Goal: Information Seeking & Learning: Learn about a topic

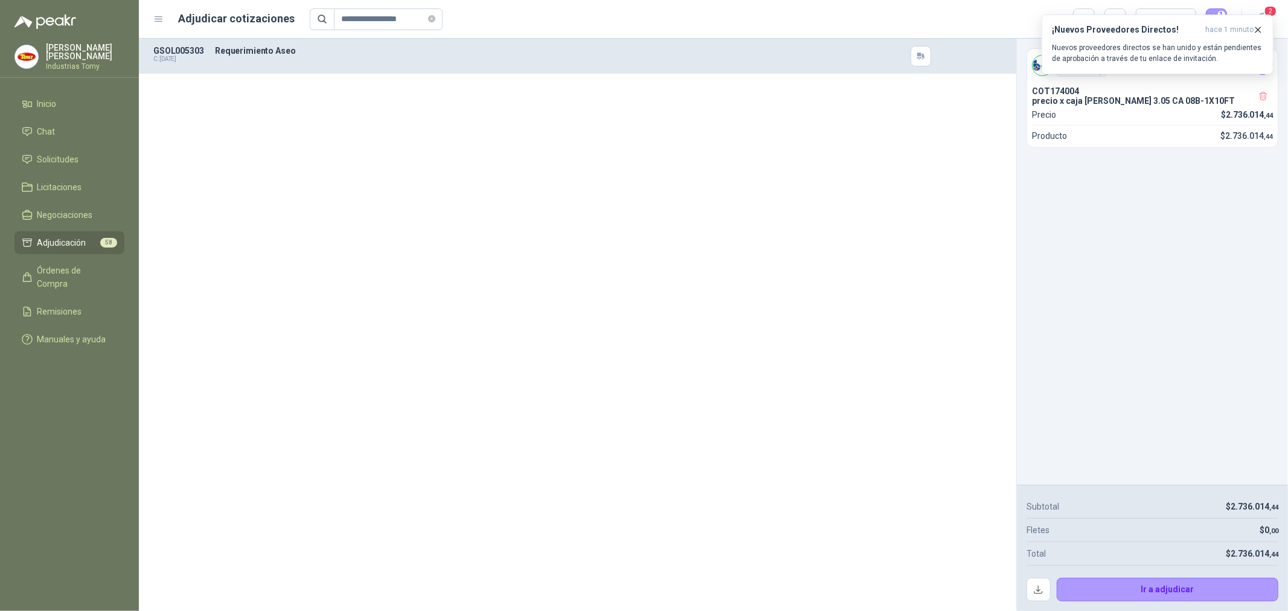
scroll to position [5842, 0]
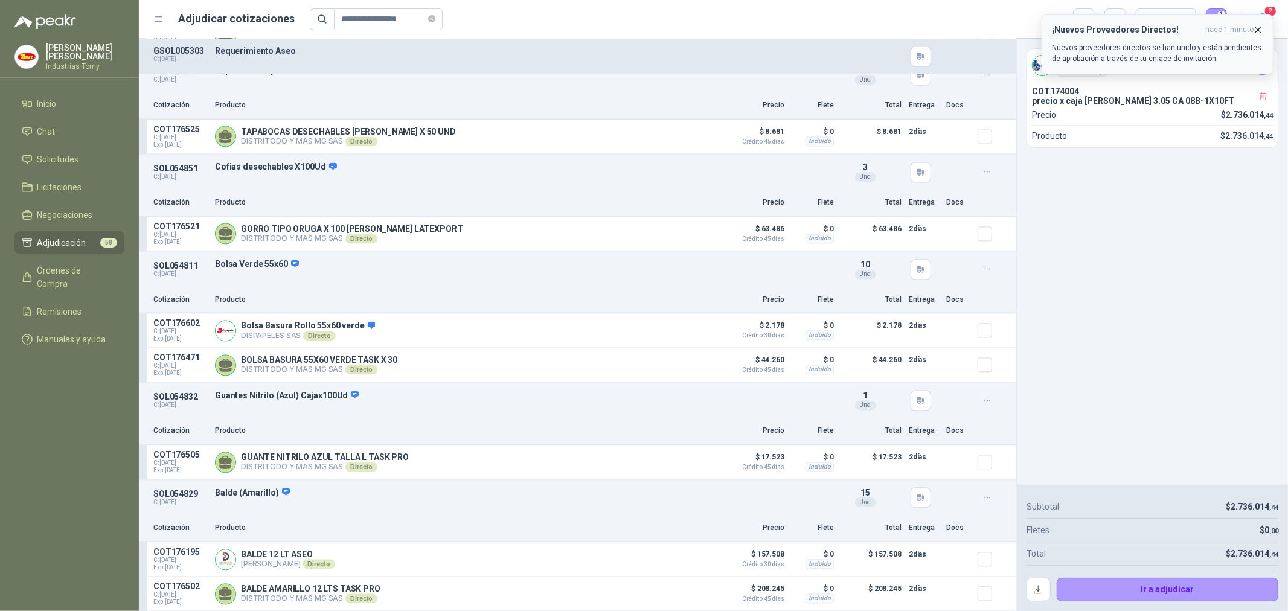
click at [1182, 34] on h3 "¡Nuevos Proveedores Directos!" at bounding box center [1126, 30] width 149 height 10
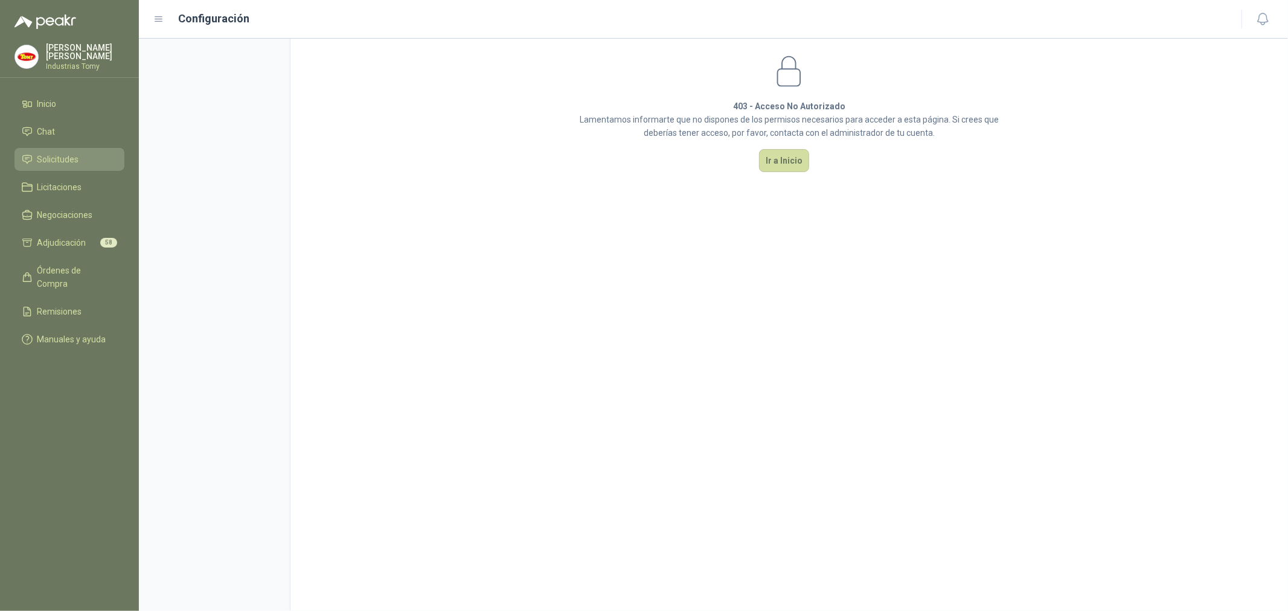
click at [77, 153] on span "Solicitudes" at bounding box center [58, 159] width 42 height 13
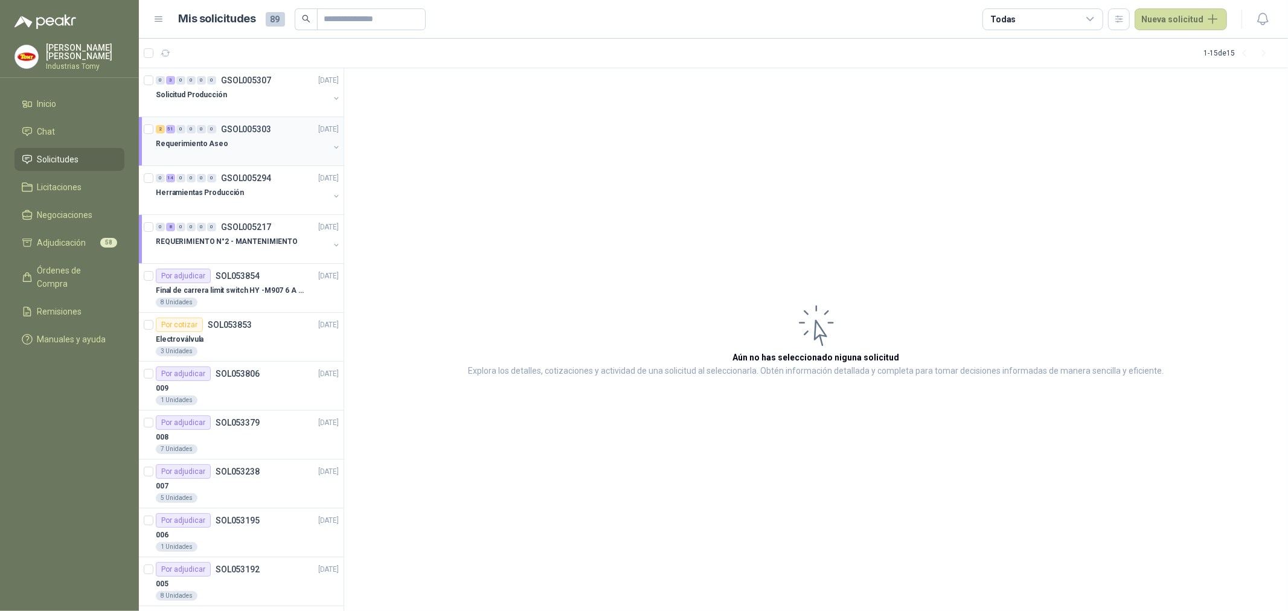
click at [226, 153] on div at bounding box center [242, 156] width 173 height 10
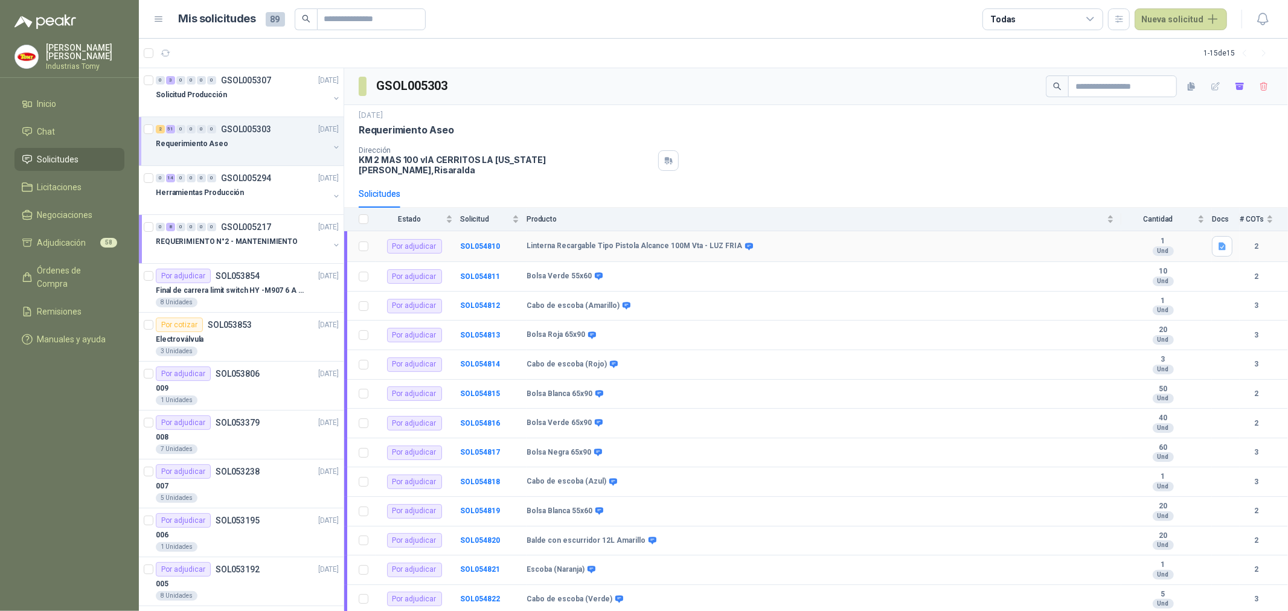
click at [1253, 241] on b "2" at bounding box center [1257, 246] width 34 height 11
click at [1219, 242] on icon "button" at bounding box center [1222, 246] width 7 height 8
click at [1163, 213] on button "linterna recargable.png" at bounding box center [1167, 211] width 96 height 13
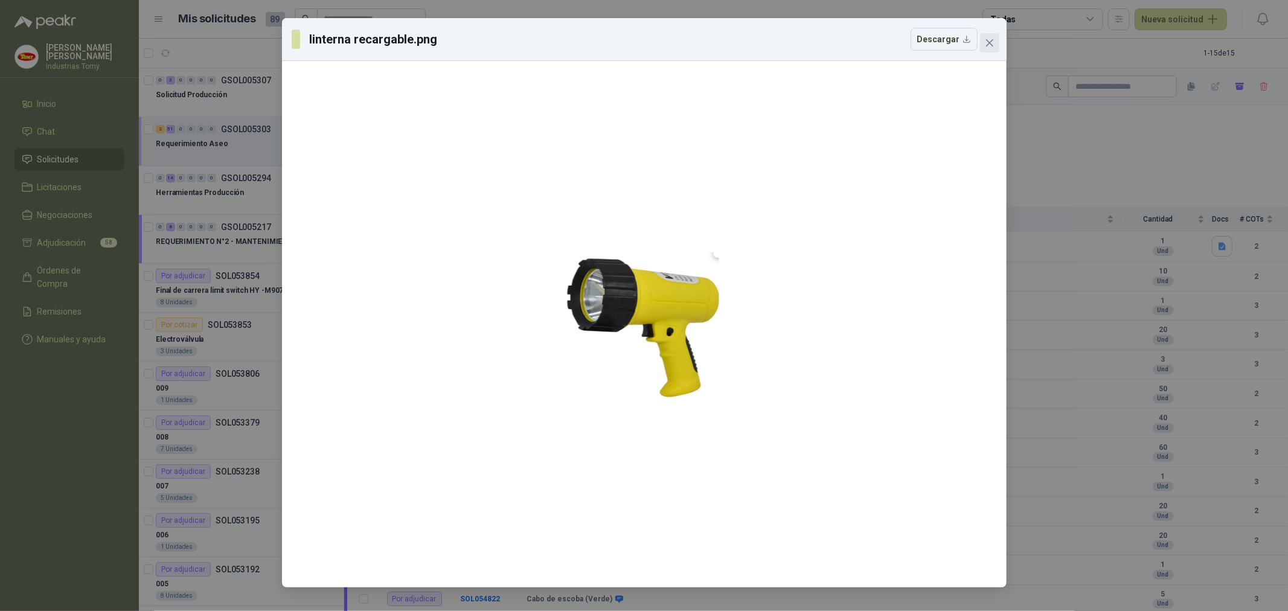
click at [993, 39] on icon "close" at bounding box center [990, 43] width 10 height 10
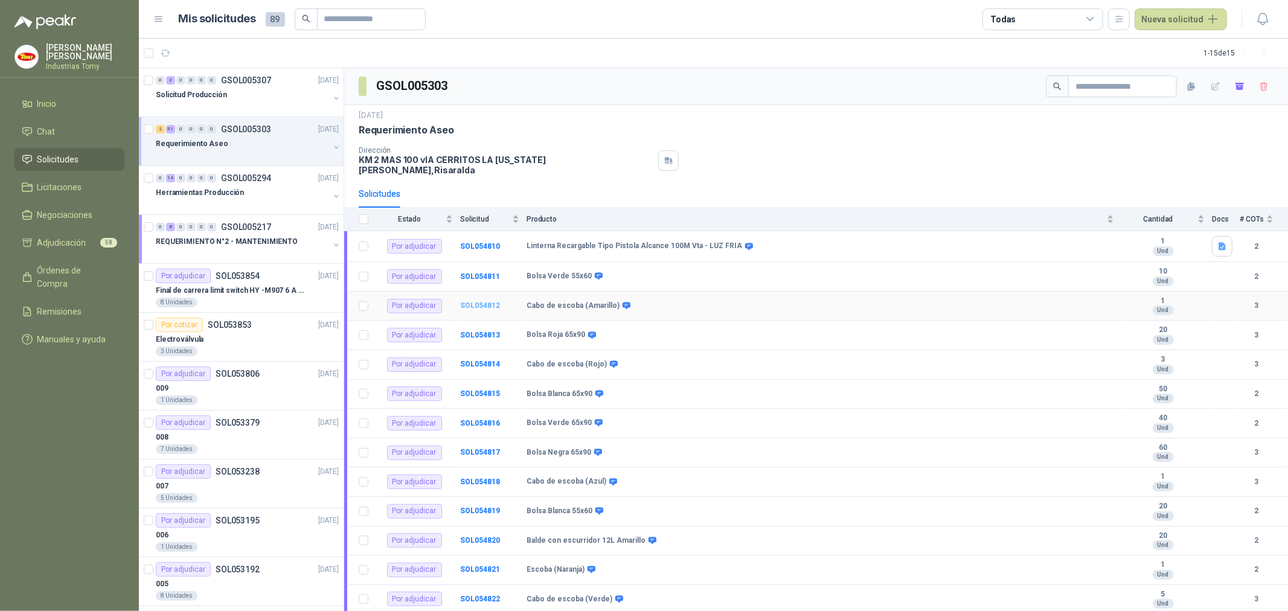
click at [487, 301] on b "SOL054812" at bounding box center [480, 305] width 40 height 8
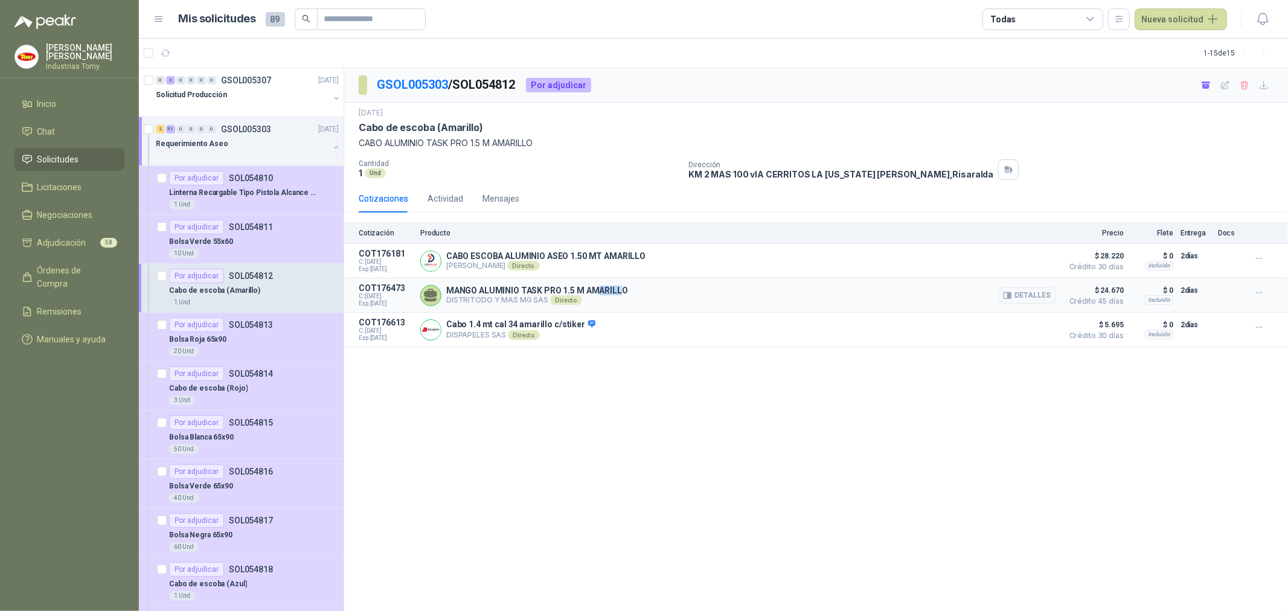
drag, startPoint x: 595, startPoint y: 291, endPoint x: 620, endPoint y: 288, distance: 25.0
click at [619, 288] on p "MANGO ALUMINIO TASK PRO 1.5 M AMARILLO" at bounding box center [537, 291] width 182 height 10
click at [620, 288] on p "MANGO ALUMINIO TASK PRO 1.5 M AMARILLO" at bounding box center [537, 291] width 182 height 10
